Goal: Information Seeking & Learning: Find specific fact

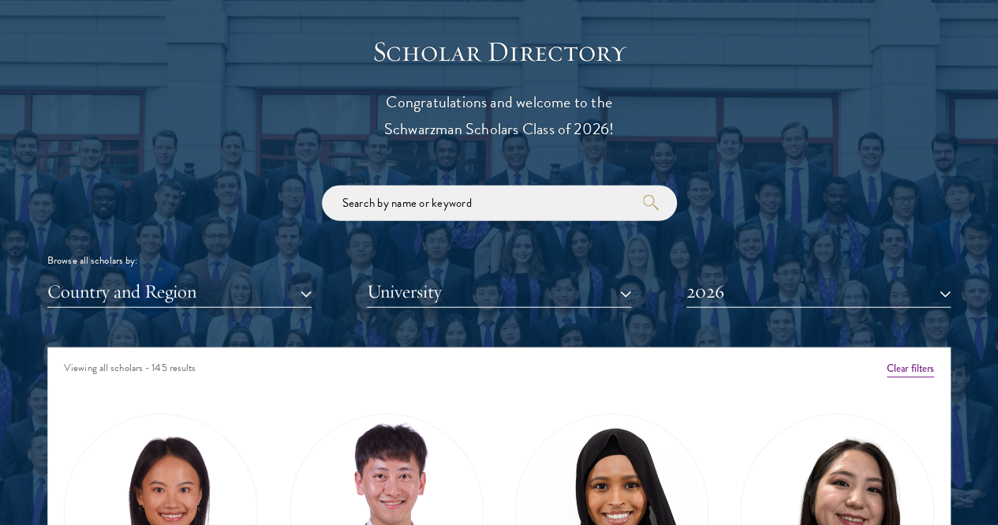
scroll to position [1815, 0]
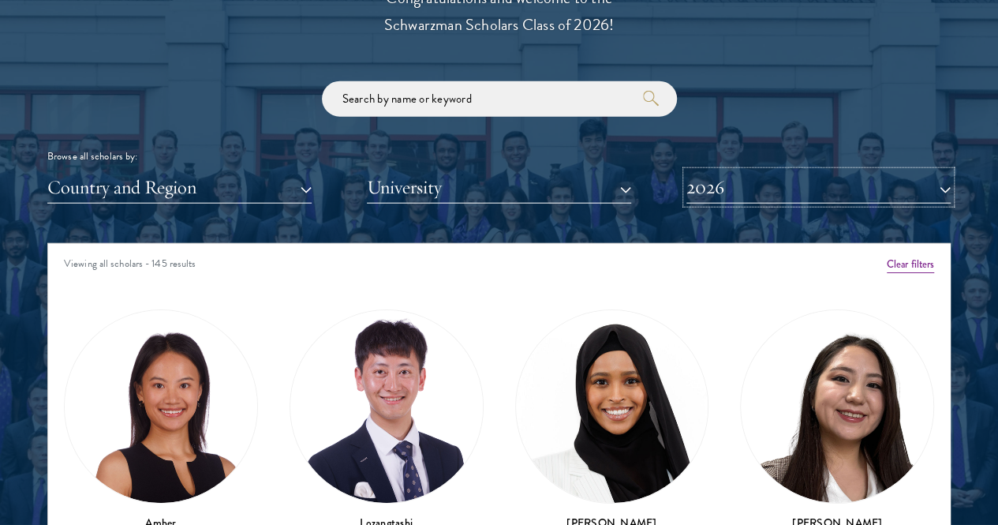
click at [774, 171] on button "2026" at bounding box center [819, 187] width 264 height 32
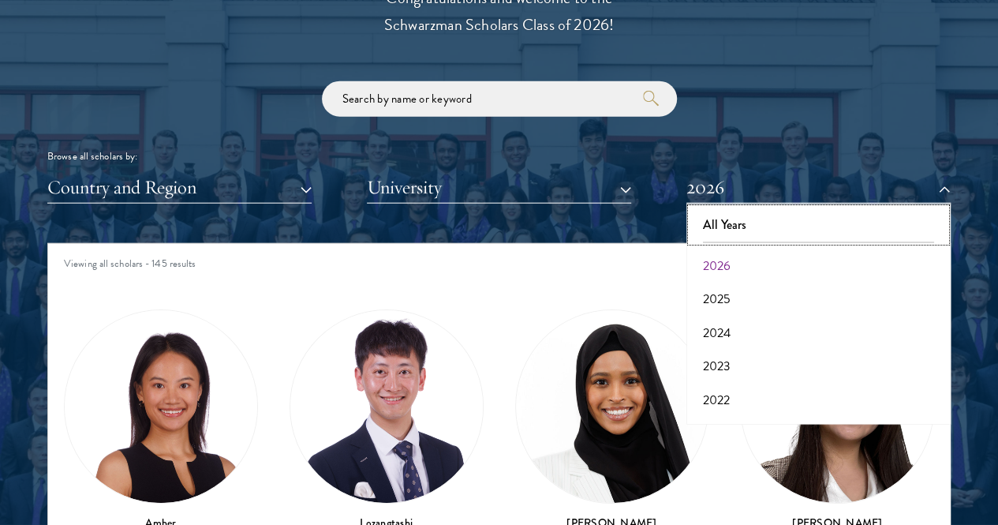
drag, startPoint x: 748, startPoint y: 196, endPoint x: 403, endPoint y: 47, distance: 375.7
click at [746, 208] on button "All Years" at bounding box center [818, 224] width 255 height 33
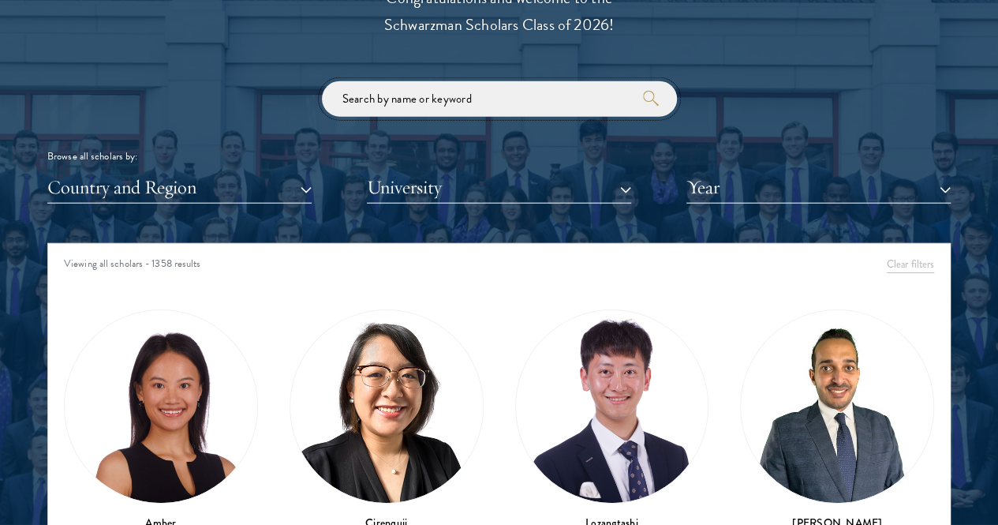
click at [401, 81] on input "search" at bounding box center [499, 99] width 355 height 36
type input "fei"
click button "submit" at bounding box center [0, 0] width 0 height 0
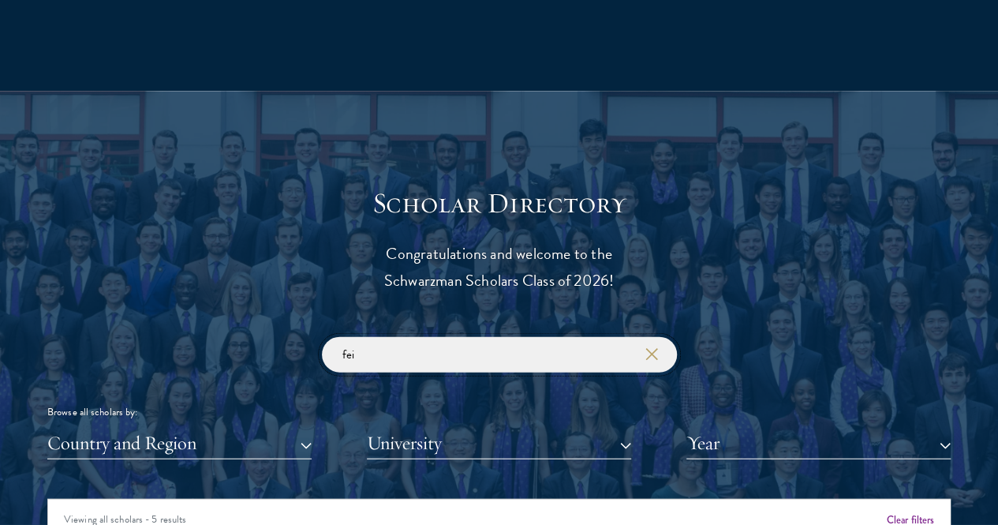
scroll to position [1657, 0]
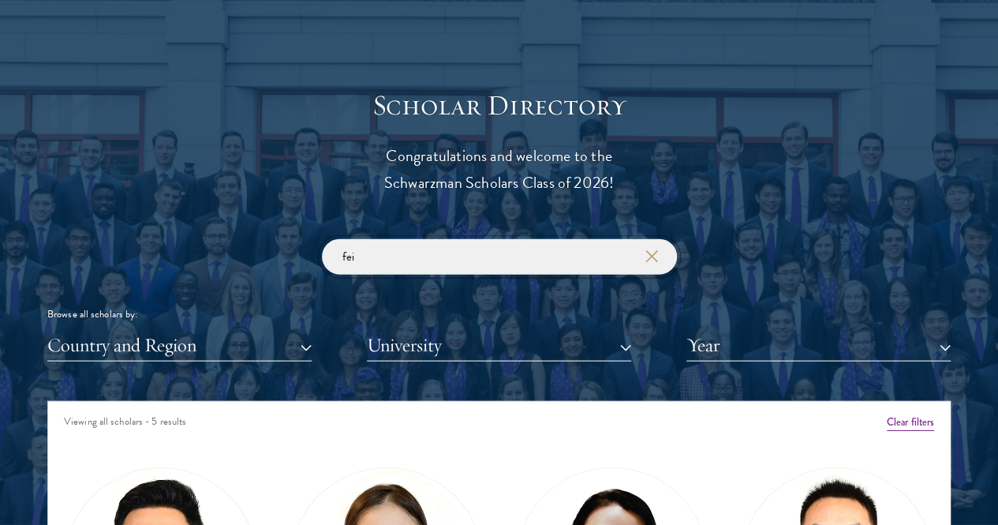
drag, startPoint x: 361, startPoint y: 231, endPoint x: 309, endPoint y: 225, distance: 52.5
click at [308, 239] on div "fei Browse all scholars by: Country and Region All Countries and Regions [GEOGR…" at bounding box center [499, 300] width 904 height 122
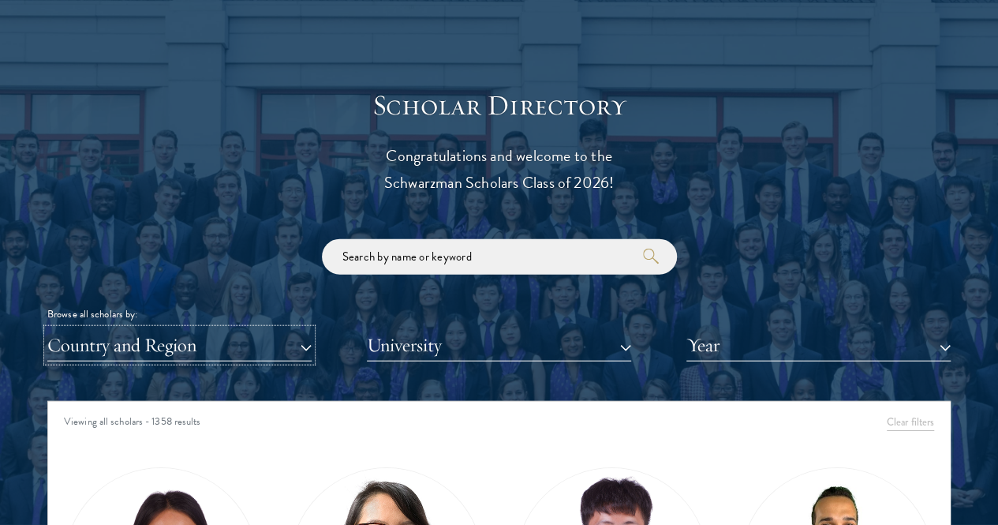
click at [312, 329] on button "Country and Region" at bounding box center [179, 345] width 264 height 32
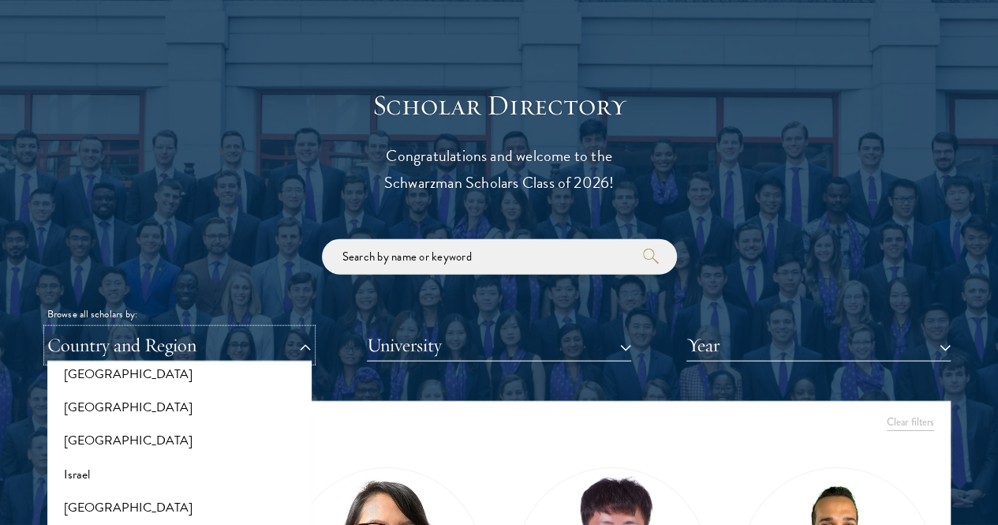
scroll to position [1263, 0]
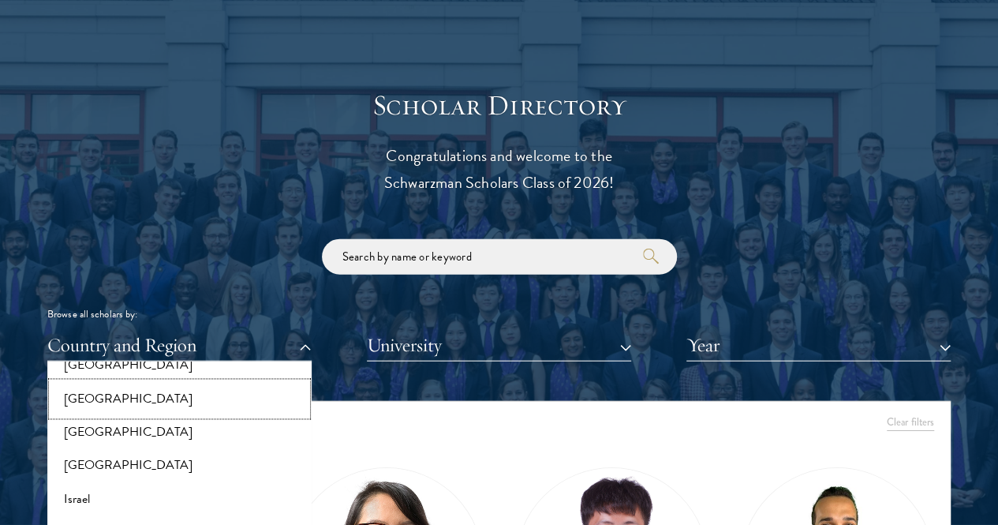
click at [142, 383] on button "[GEOGRAPHIC_DATA]" at bounding box center [179, 399] width 255 height 33
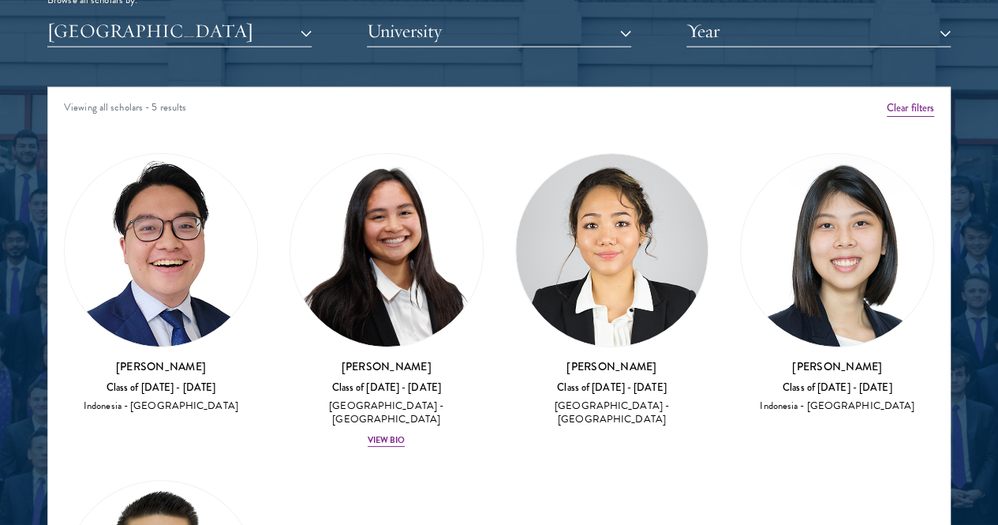
scroll to position [1973, 0]
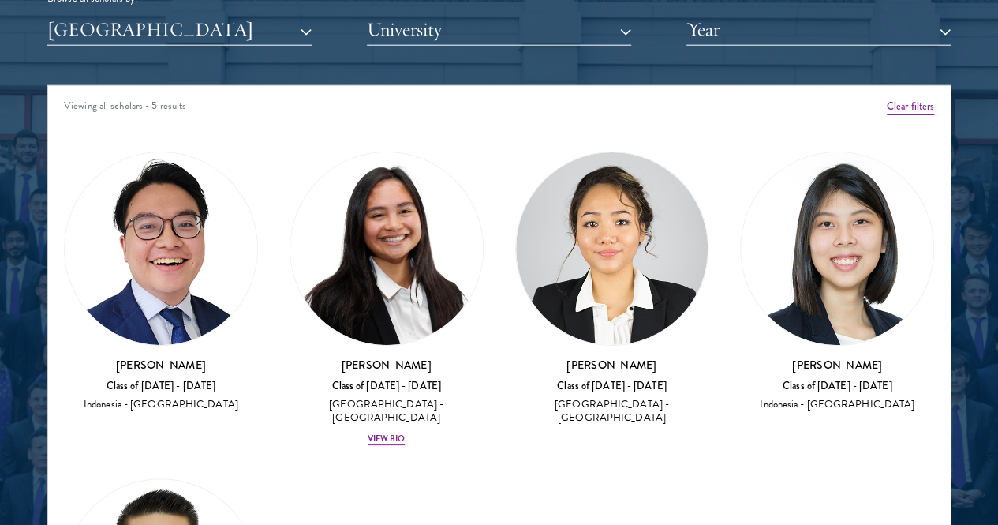
click at [449, 389] on div "Amber Class of [DATE] - [DATE] [GEOGRAPHIC_DATA] - [GEOGRAPHIC_DATA] View Bio C…" at bounding box center [499, 450] width 902 height 641
